Goal: Task Accomplishment & Management: Manage account settings

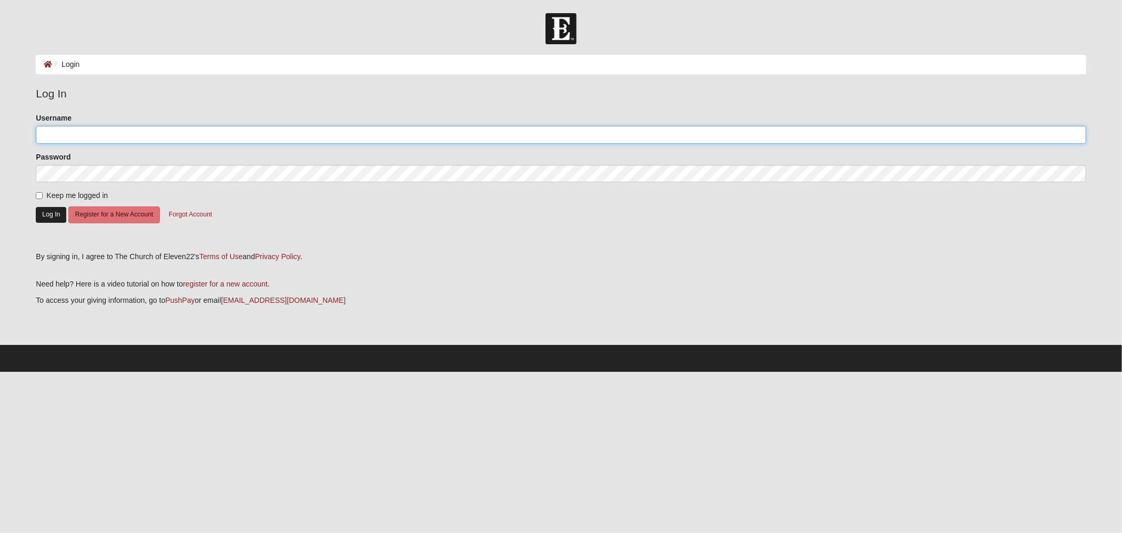
type input "michaelserig@gmail.com"
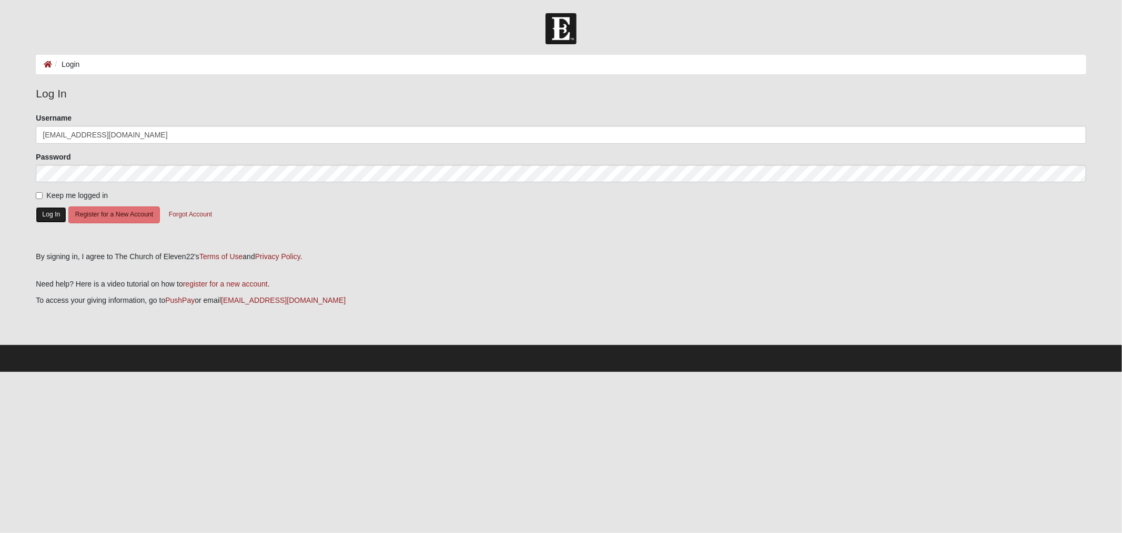
click at [46, 221] on button "Log In" at bounding box center [51, 214] width 31 height 15
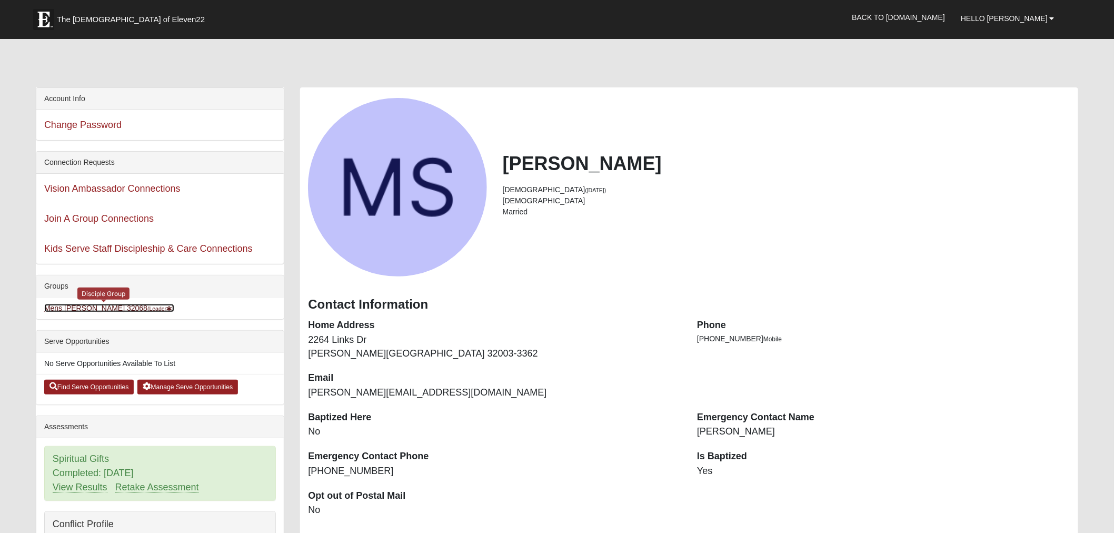
click at [105, 305] on link "Mens Michael Serig 32068 (Leader )" at bounding box center [109, 308] width 130 height 8
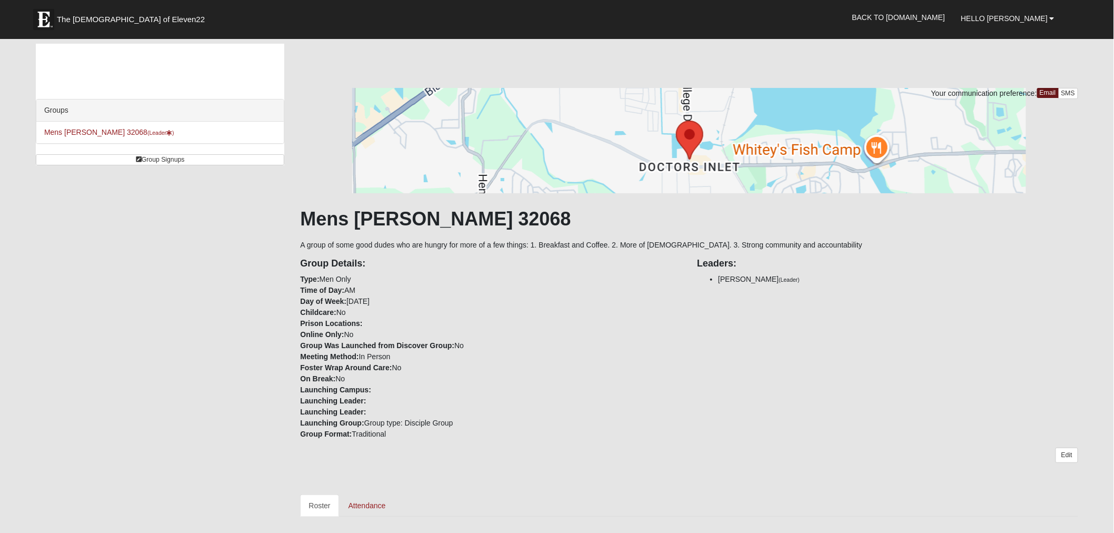
scroll to position [273, 0]
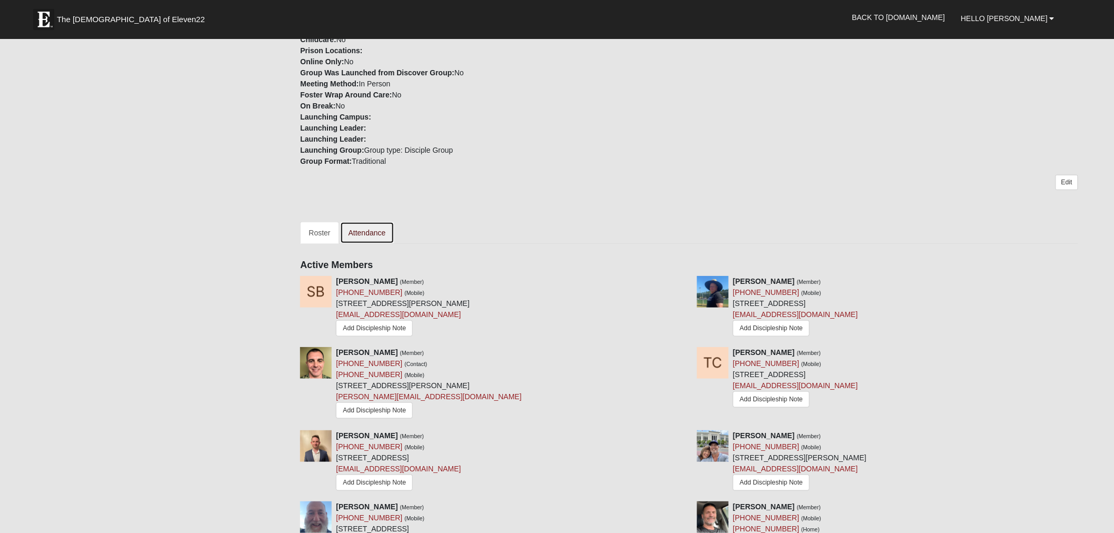
click at [375, 226] on link "Attendance" at bounding box center [367, 233] width 54 height 22
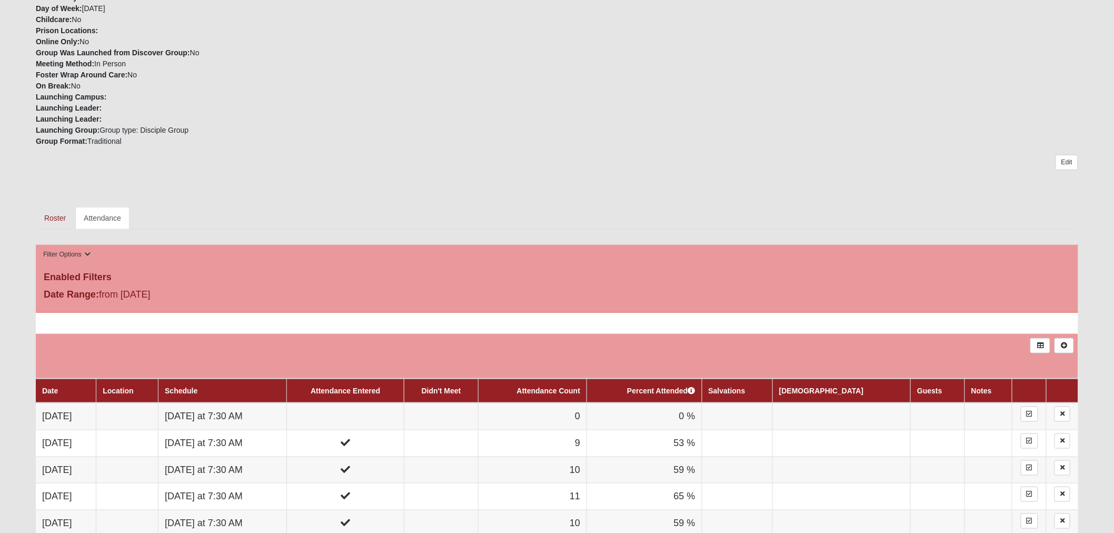
scroll to position [545, 0]
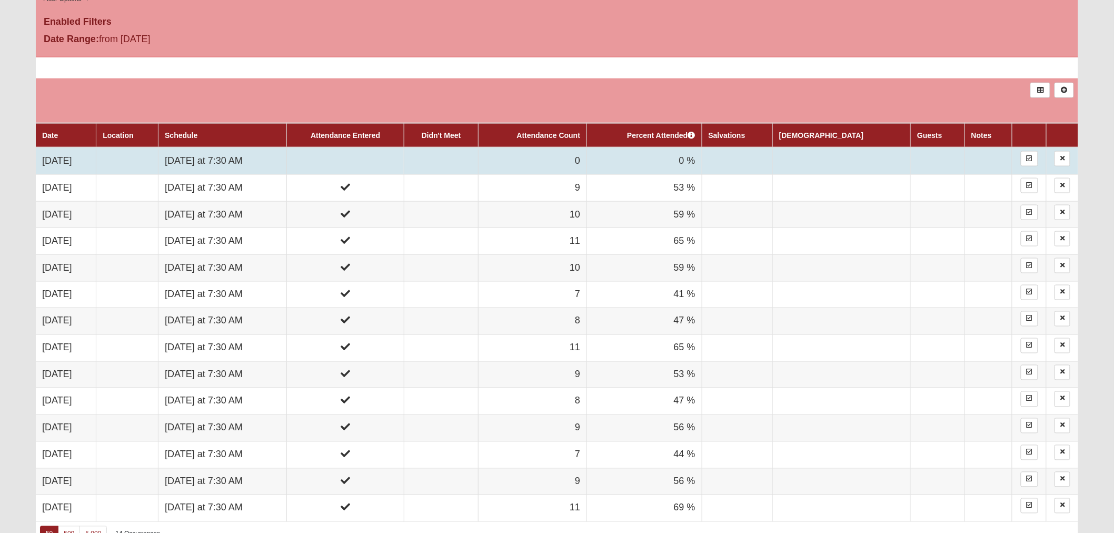
click at [377, 171] on td at bounding box center [345, 160] width 117 height 27
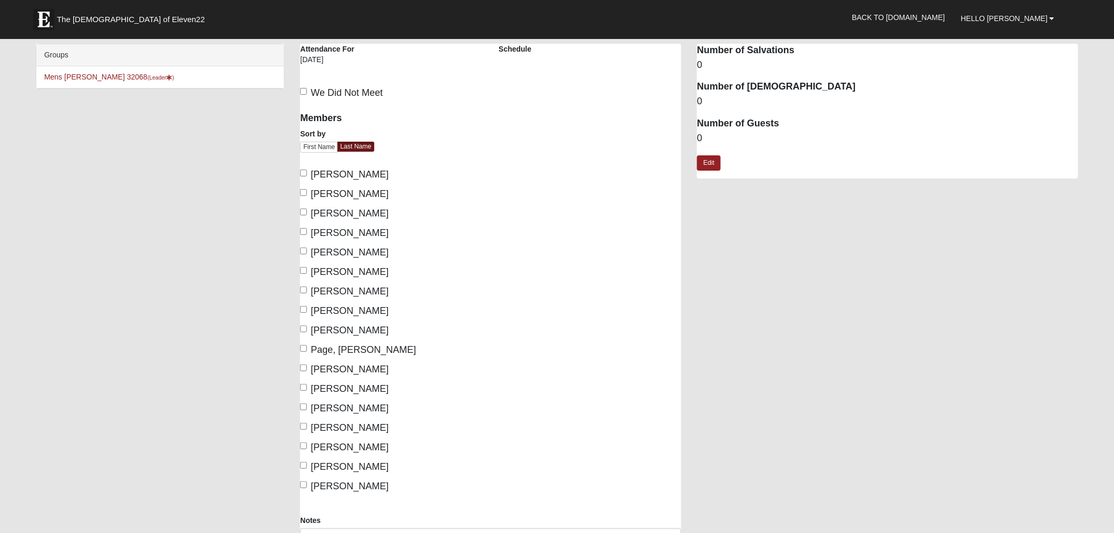
click at [308, 209] on label "[PERSON_NAME]" at bounding box center [344, 213] width 88 height 14
click at [307, 209] on input "[PERSON_NAME]" at bounding box center [303, 211] width 7 height 7
checkbox input "true"
click at [304, 248] on input "Davidson, Nate" at bounding box center [303, 250] width 7 height 7
checkbox input "true"
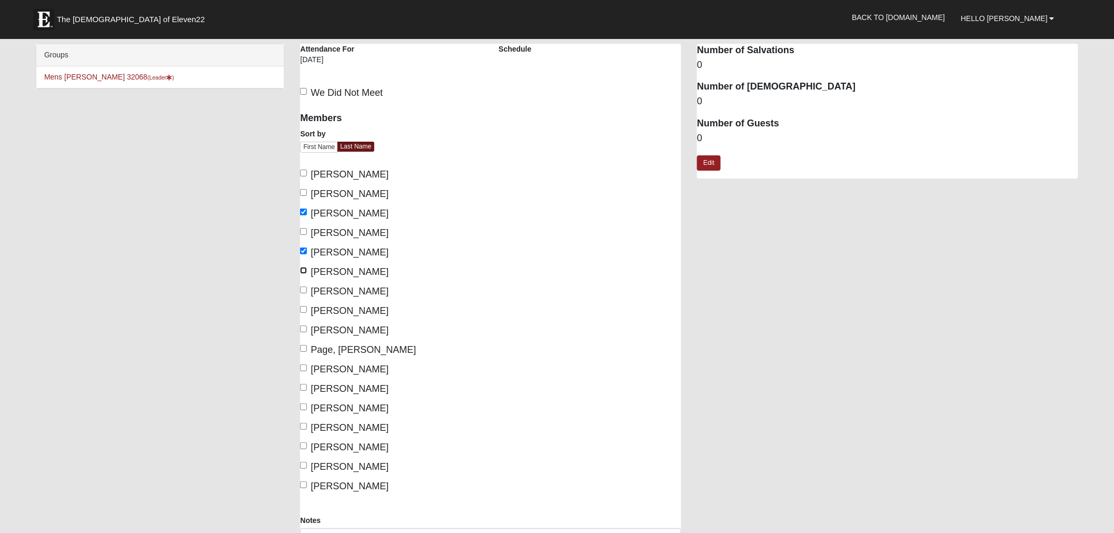
click at [306, 270] on input "Edwards, Scott" at bounding box center [303, 270] width 7 height 7
checkbox input "true"
click at [306, 284] on label "Lovelace, Thomas" at bounding box center [344, 291] width 88 height 14
click at [306, 286] on input "Lovelace, Thomas" at bounding box center [303, 289] width 7 height 7
checkbox input "true"
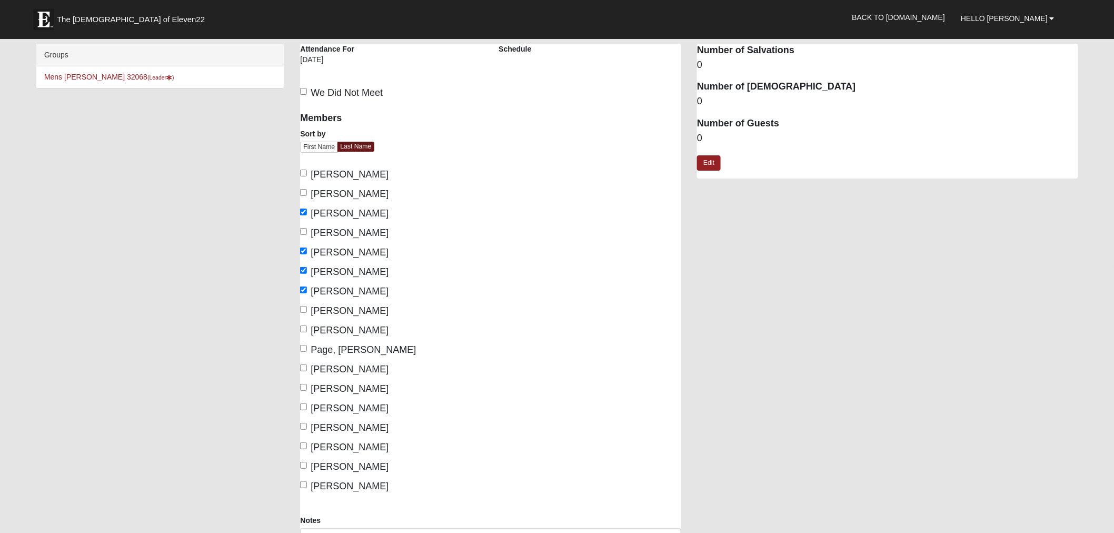
click at [310, 310] on span "Moos, Blain" at bounding box center [349, 310] width 78 height 11
click at [307, 310] on input "Moos, Blain" at bounding box center [303, 309] width 7 height 7
checkbox input "true"
click at [310, 325] on span "Neely, Loren" at bounding box center [349, 330] width 78 height 11
click at [307, 325] on input "Neely, Loren" at bounding box center [303, 328] width 7 height 7
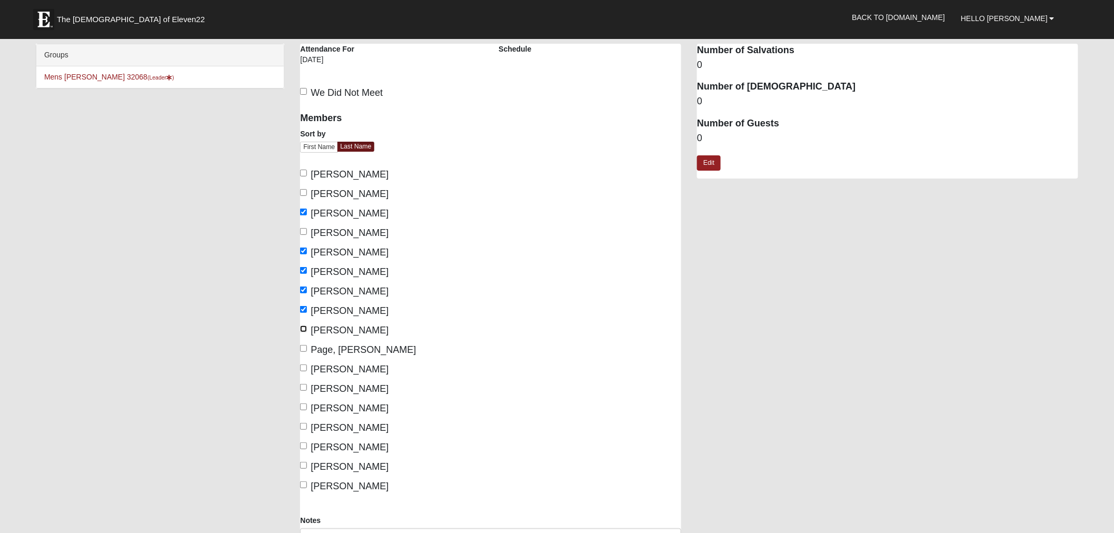
checkbox input "true"
click at [316, 352] on span "Page, Carlton" at bounding box center [362, 349] width 105 height 11
click at [307, 352] on input "Page, Carlton" at bounding box center [303, 348] width 7 height 7
checkbox input "true"
click at [323, 387] on span "Potrawski, Dave" at bounding box center [349, 388] width 78 height 11
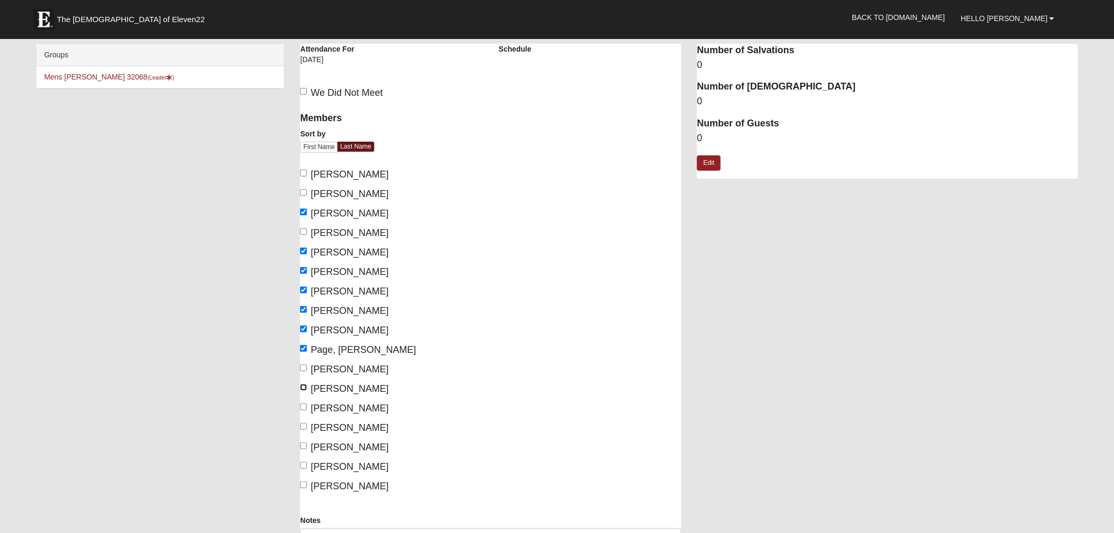
click at [307, 387] on input "Potrawski, Dave" at bounding box center [303, 387] width 7 height 7
checkbox input "true"
click at [318, 415] on label "Serig, Mike" at bounding box center [344, 408] width 88 height 14
click at [307, 410] on input "Serig, Mike" at bounding box center [303, 406] width 7 height 7
checkbox input "true"
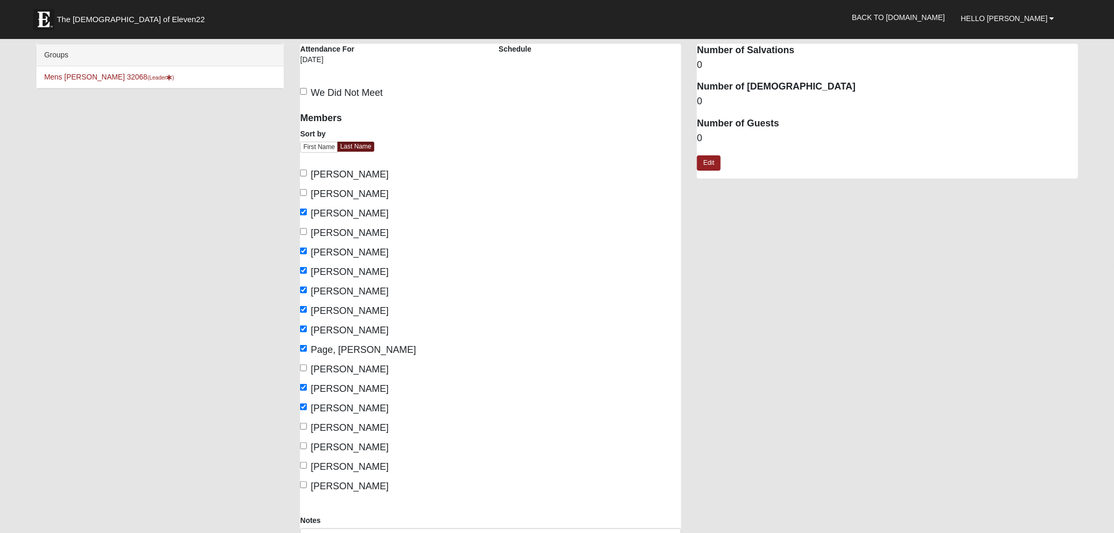
click at [332, 443] on span "Tindell, Steven" at bounding box center [349, 447] width 78 height 11
click at [307, 443] on input "Tindell, Steven" at bounding box center [303, 445] width 7 height 7
checkbox input "true"
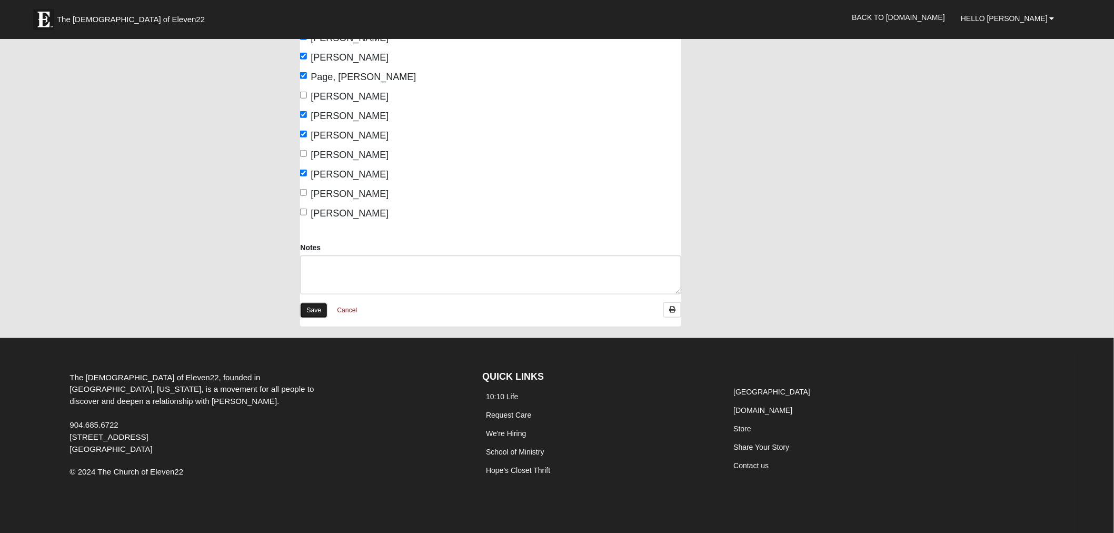
click at [313, 307] on link "Save" at bounding box center [313, 310] width 27 height 15
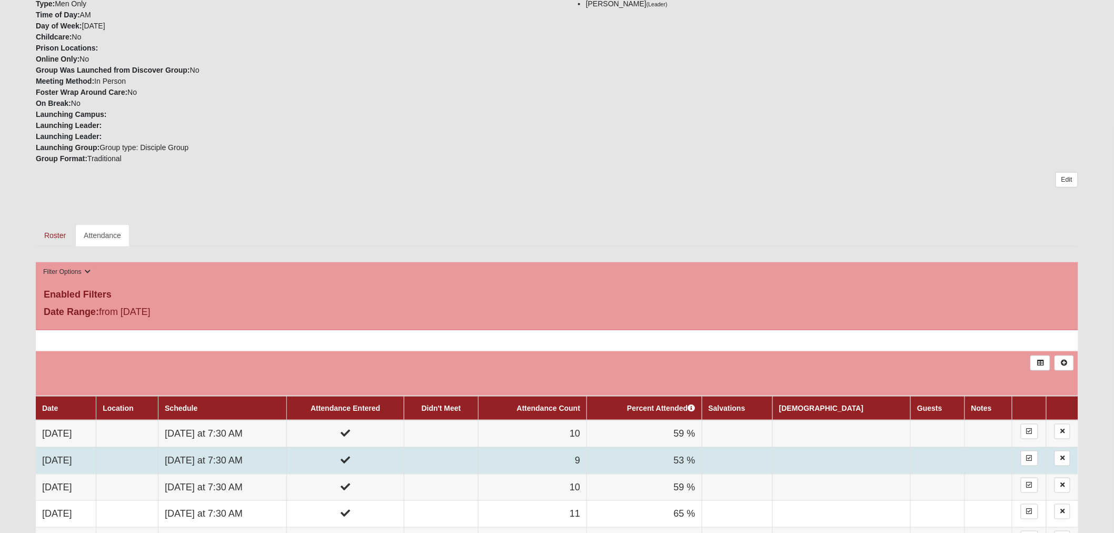
scroll to position [545, 0]
